Goal: Task Accomplishment & Management: Use online tool/utility

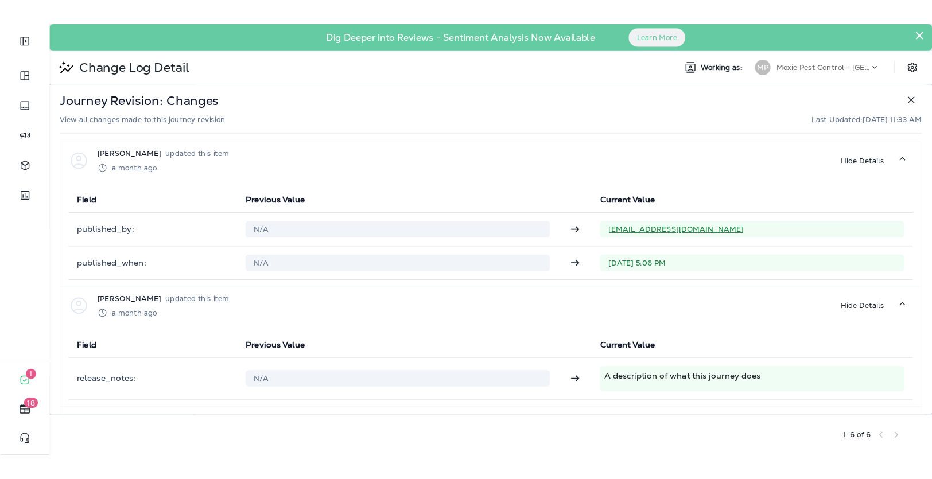
scroll to position [362, 0]
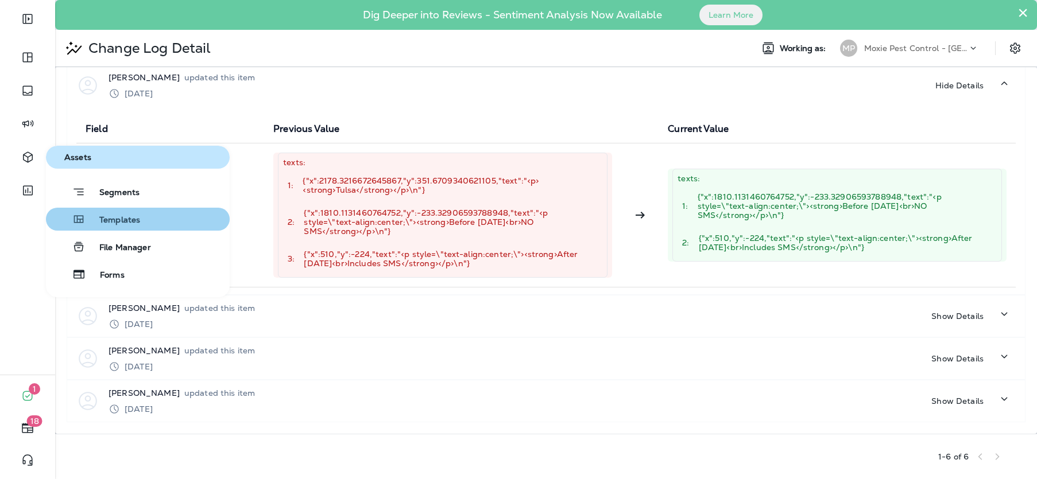
click at [114, 219] on span "Templates" at bounding box center [113, 220] width 55 height 11
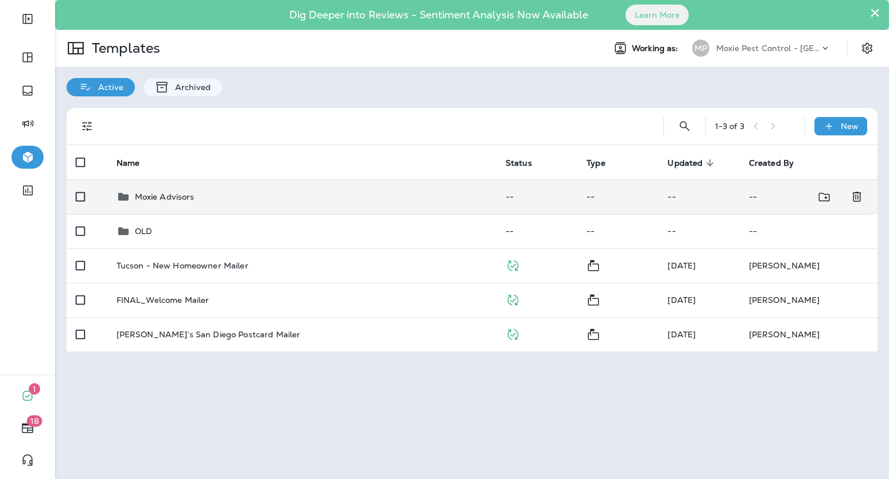
click at [156, 197] on p "Moxie Advisors" at bounding box center [165, 196] width 60 height 9
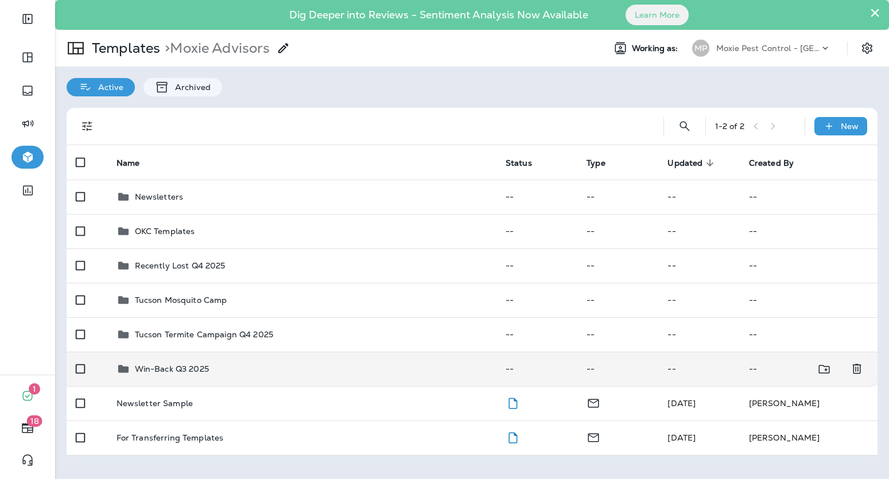
click at [191, 359] on td "Win-Back Q3 2025" at bounding box center [301, 369] width 389 height 34
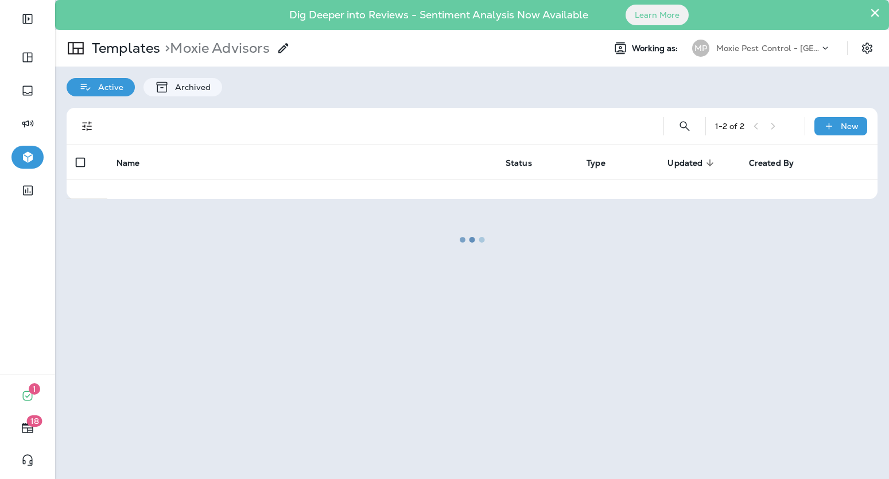
click at [191, 359] on div at bounding box center [472, 239] width 832 height 477
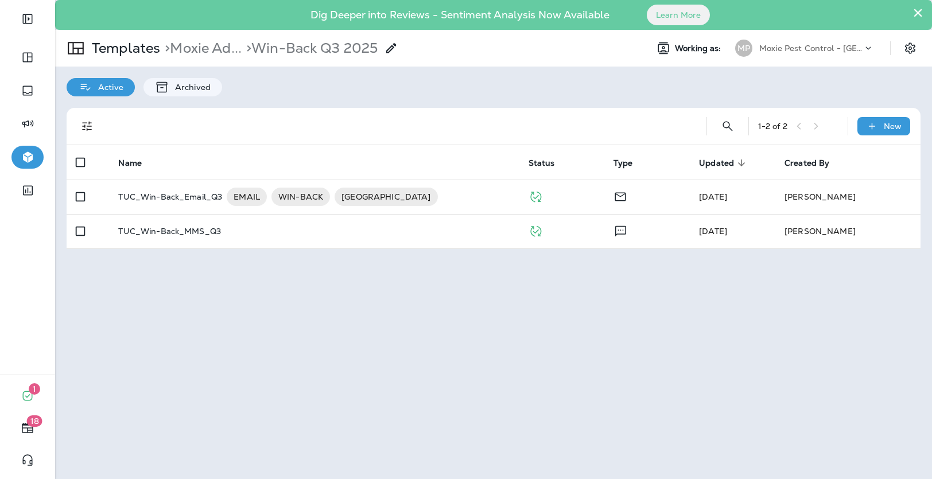
click at [833, 45] on p "Moxie Pest Control - [GEOGRAPHIC_DATA]" at bounding box center [810, 48] width 103 height 9
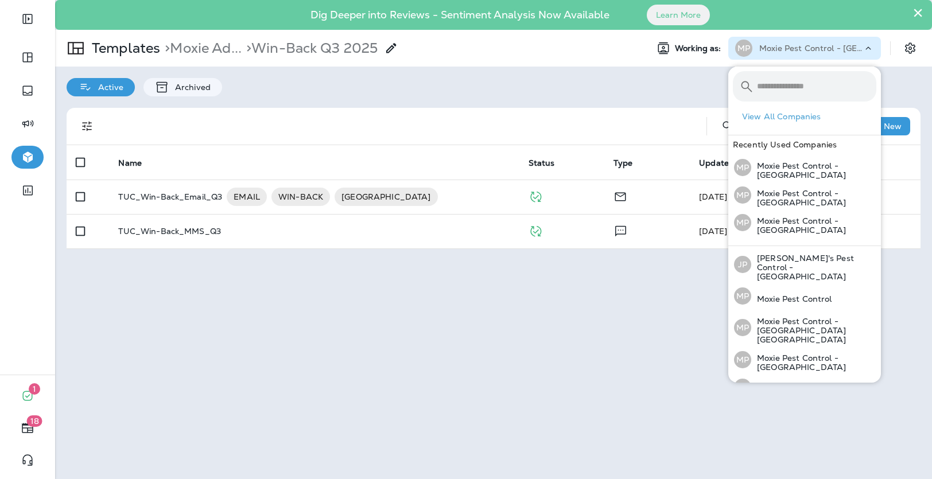
click at [434, 156] on th "Name" at bounding box center [314, 162] width 410 height 34
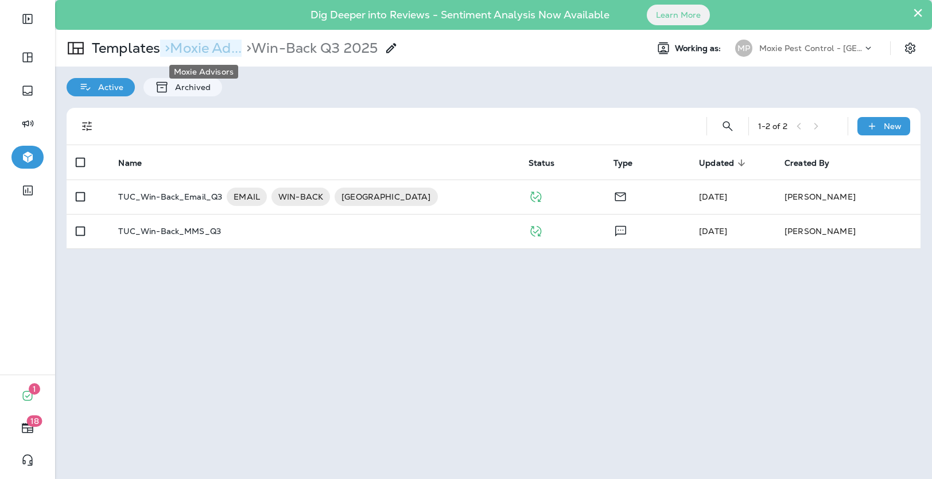
click at [204, 47] on p "> Moxie Ad..." at bounding box center [201, 48] width 82 height 17
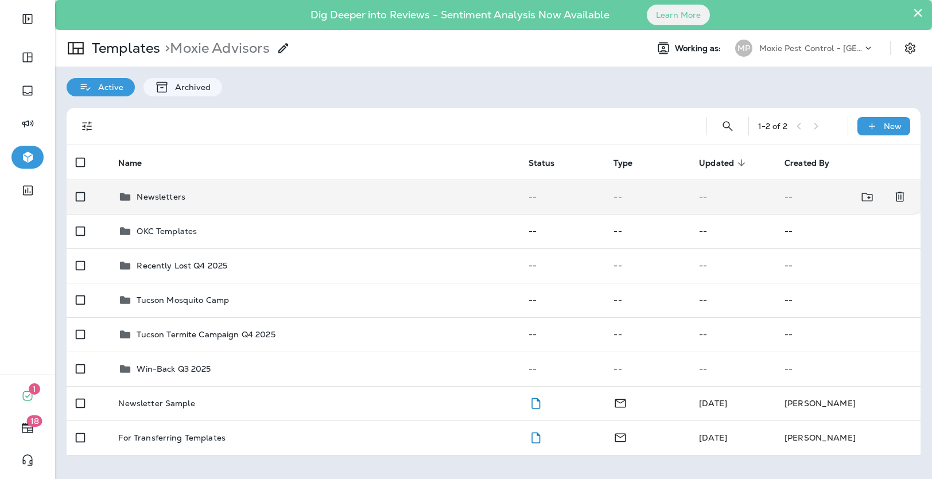
click at [165, 199] on p "Newsletters" at bounding box center [161, 196] width 49 height 9
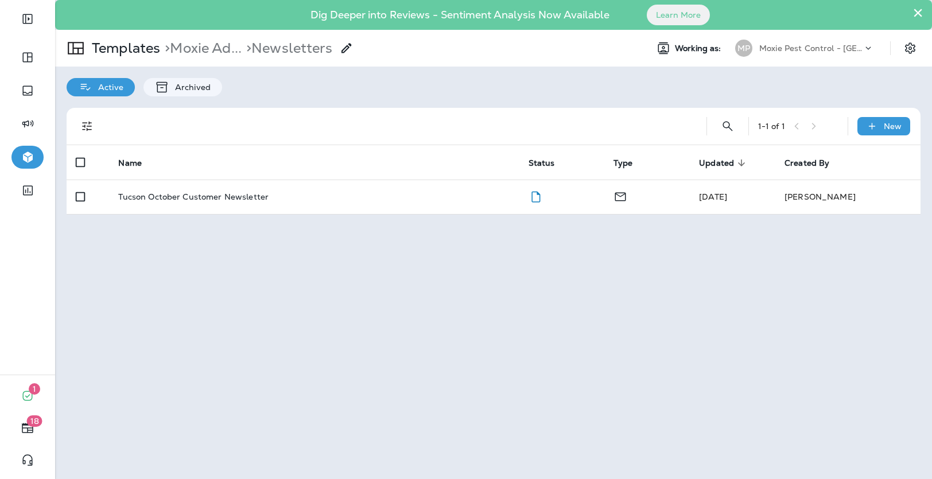
click at [165, 199] on p "Tucson October Customer Newsletter" at bounding box center [193, 196] width 150 height 9
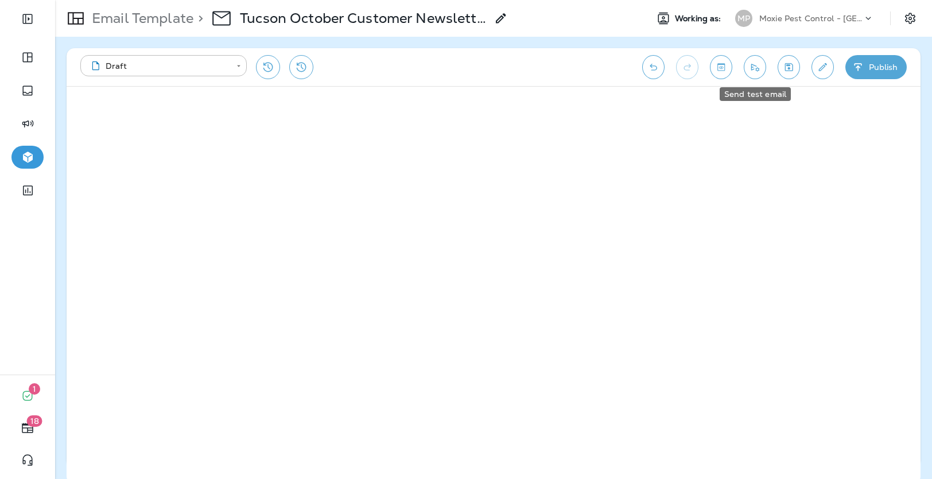
click at [753, 74] on button "Send test email" at bounding box center [755, 67] width 22 height 24
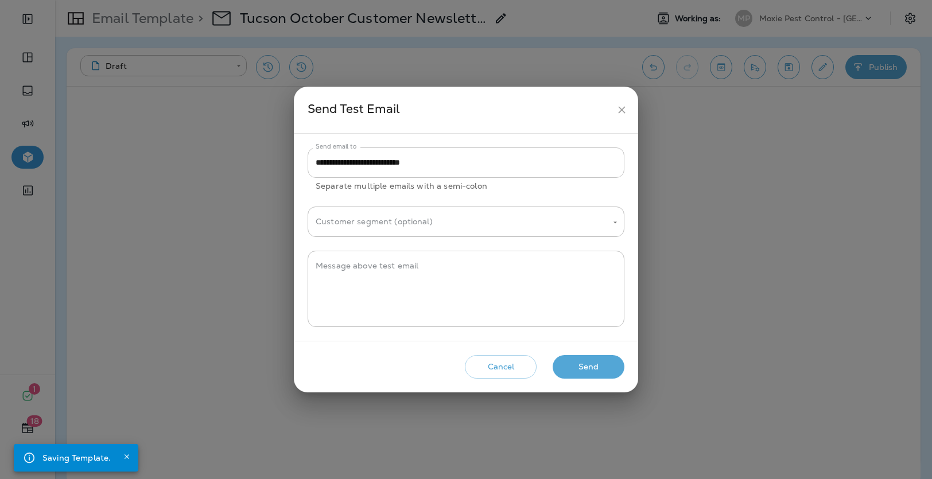
click at [454, 164] on input "**********" at bounding box center [466, 163] width 317 height 30
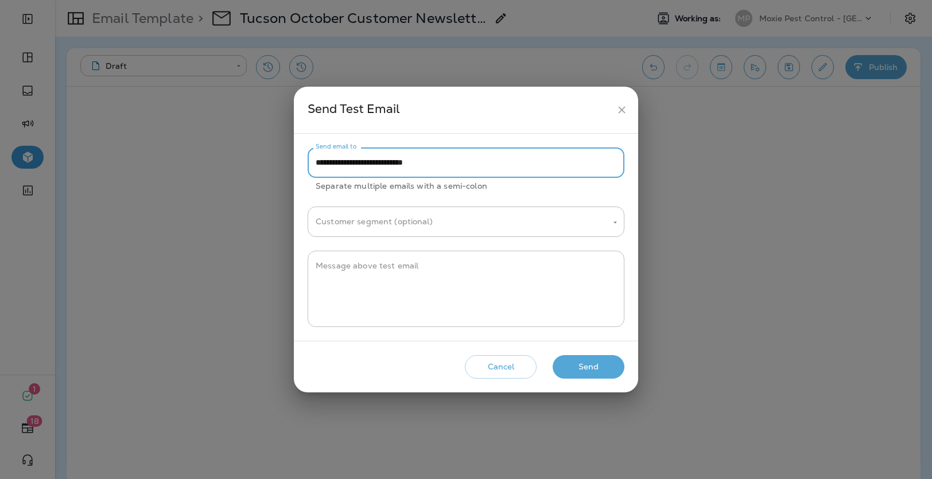
paste input "**********"
type input "**********"
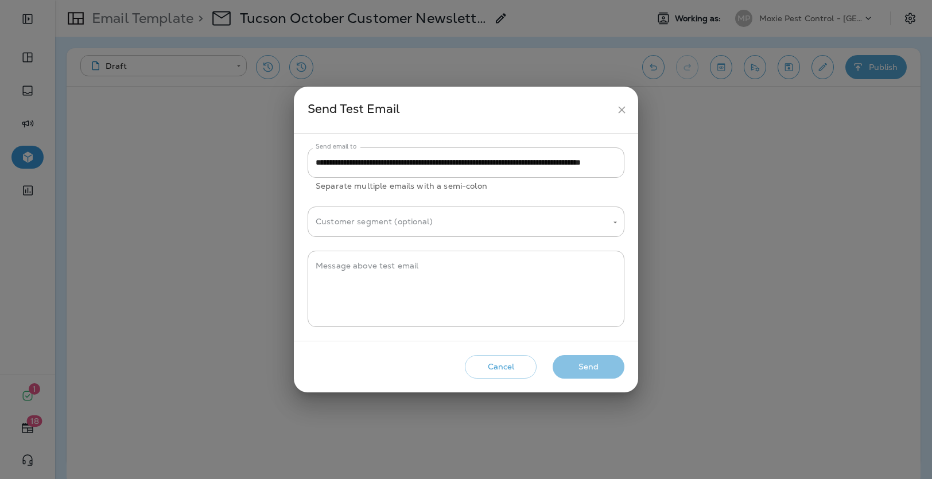
click at [585, 373] on button "Send" at bounding box center [589, 367] width 72 height 24
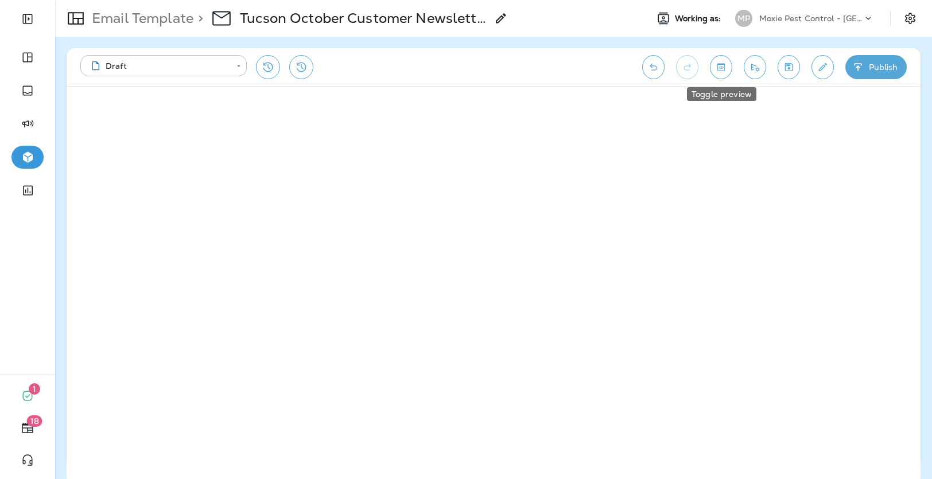
click at [726, 63] on icon "Toggle preview" at bounding box center [721, 66] width 12 height 11
